Goal: Transaction & Acquisition: Purchase product/service

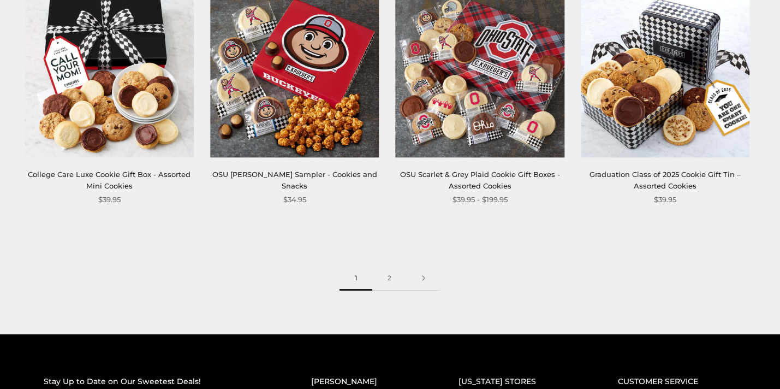
scroll to position [1462, 0]
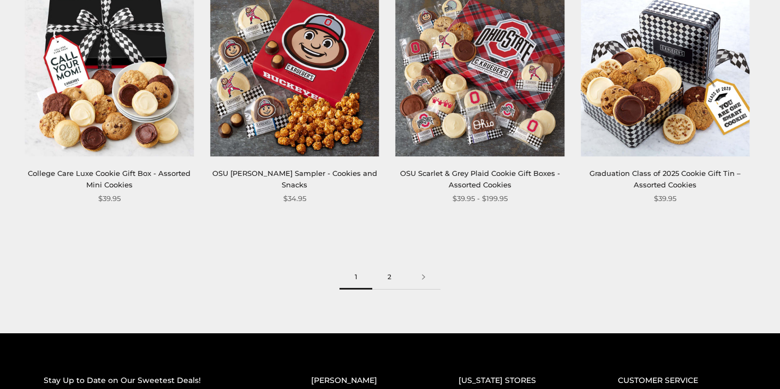
click at [389, 273] on link "2" at bounding box center [389, 277] width 34 height 25
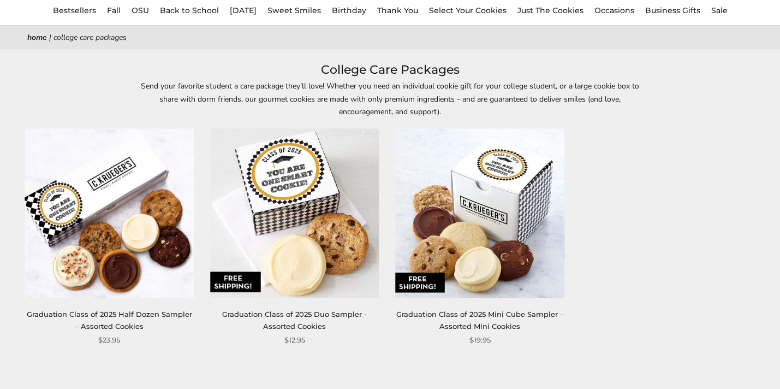
scroll to position [102, 0]
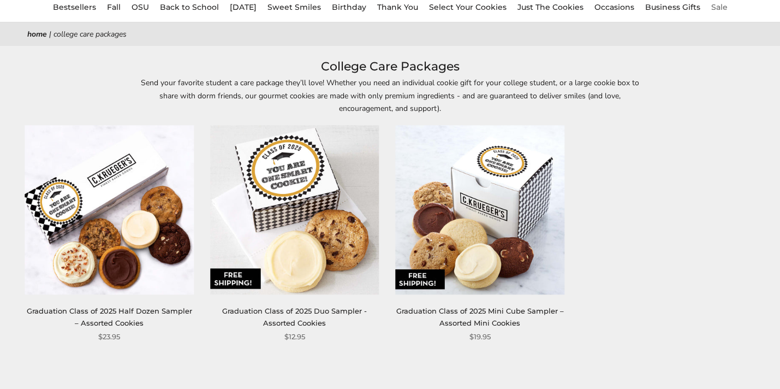
click at [723, 3] on link "Sale" at bounding box center [719, 7] width 16 height 10
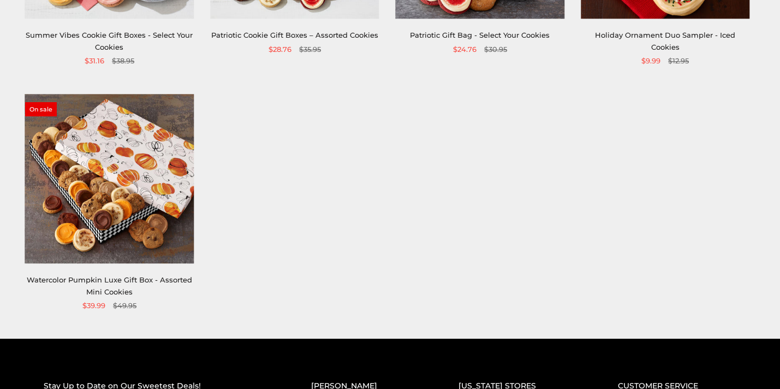
scroll to position [867, 0]
